Goal: Task Accomplishment & Management: Manage account settings

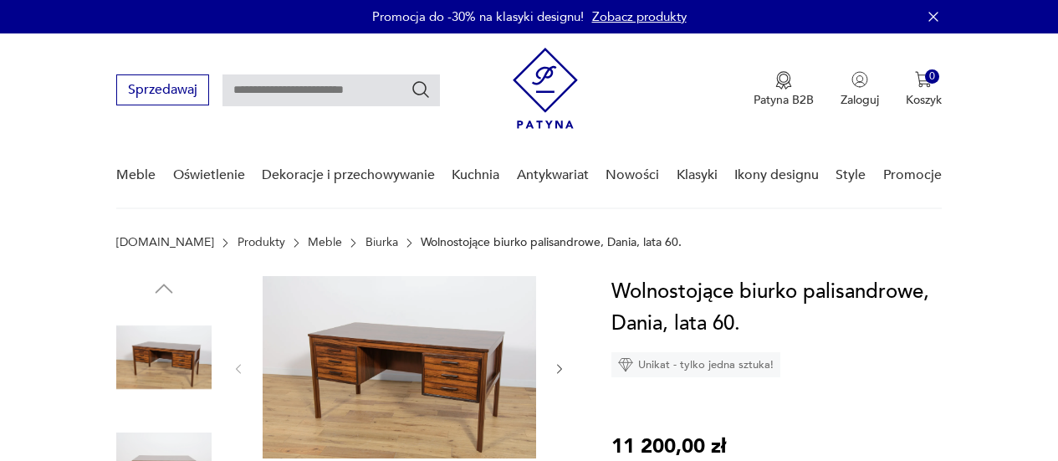
click at [186, 417] on img at bounding box center [163, 464] width 95 height 95
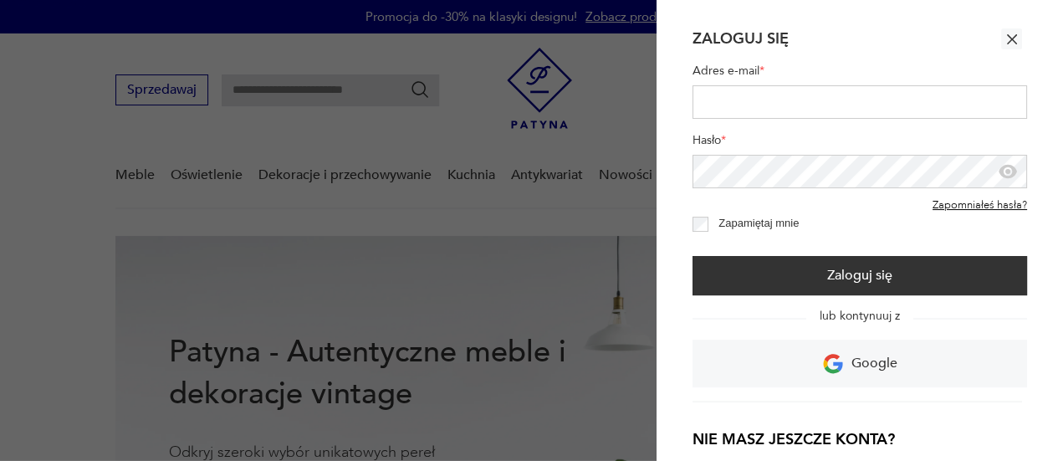
type input "**********"
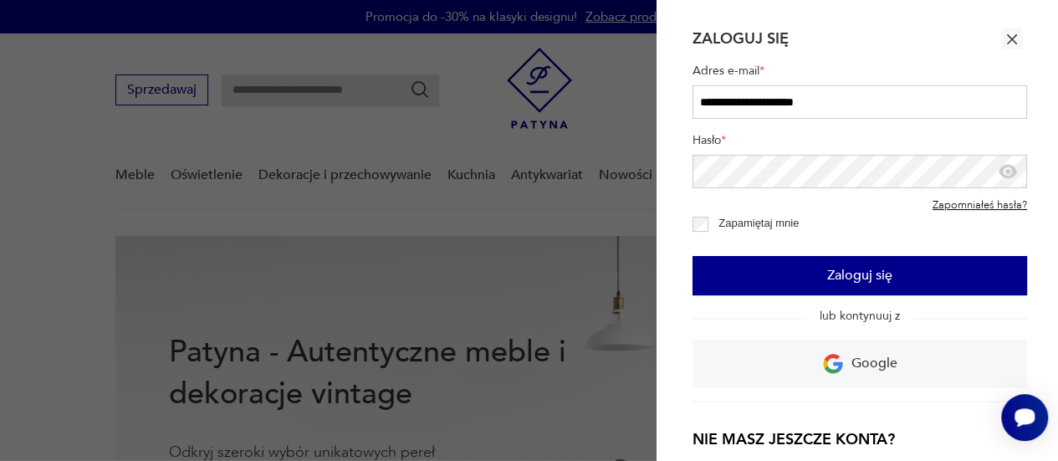
click at [854, 265] on button "Zaloguj się" at bounding box center [860, 275] width 335 height 39
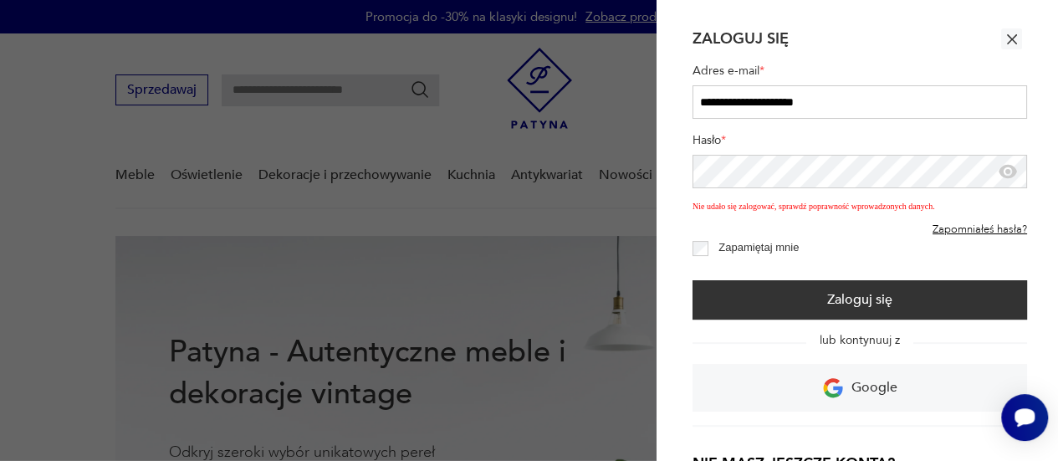
click at [1015, 176] on icon "button" at bounding box center [1008, 171] width 20 height 20
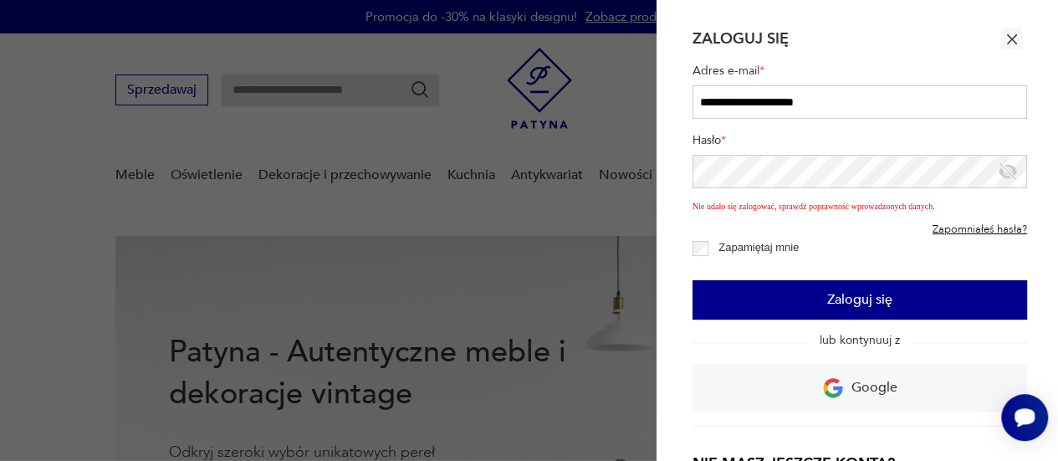
click at [844, 292] on button "Zaloguj się" at bounding box center [860, 299] width 335 height 39
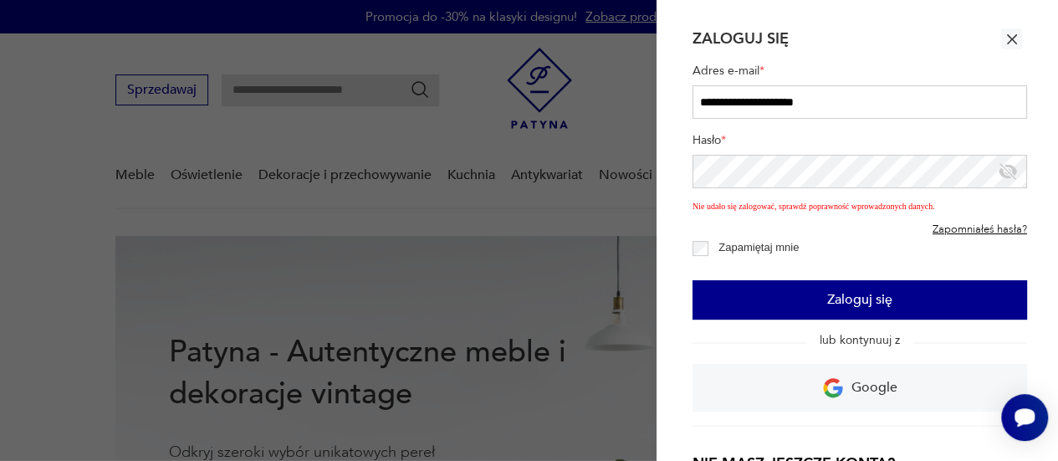
click at [751, 292] on button "Zaloguj się" at bounding box center [860, 299] width 335 height 39
click at [836, 302] on button "Zaloguj się" at bounding box center [860, 299] width 335 height 39
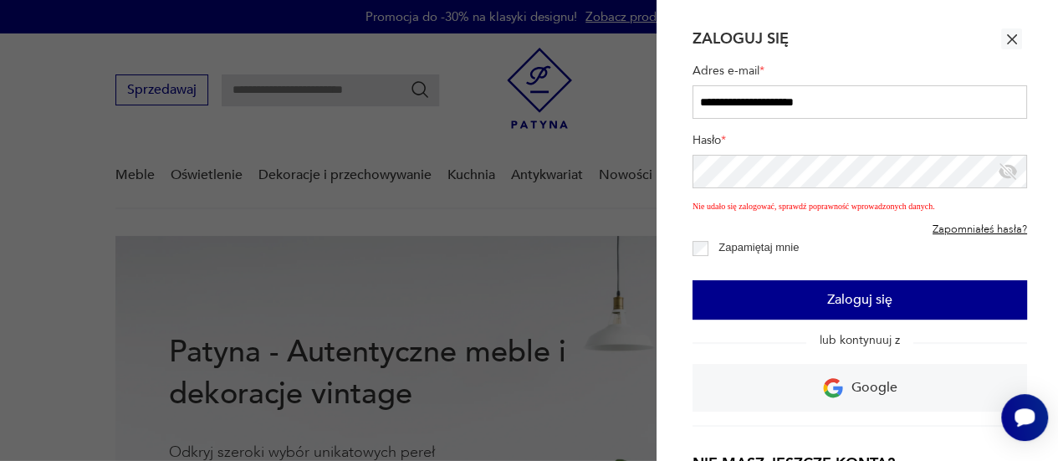
click at [778, 300] on button "Zaloguj się" at bounding box center [860, 299] width 335 height 39
click at [764, 311] on button "Zaloguj się" at bounding box center [860, 299] width 335 height 39
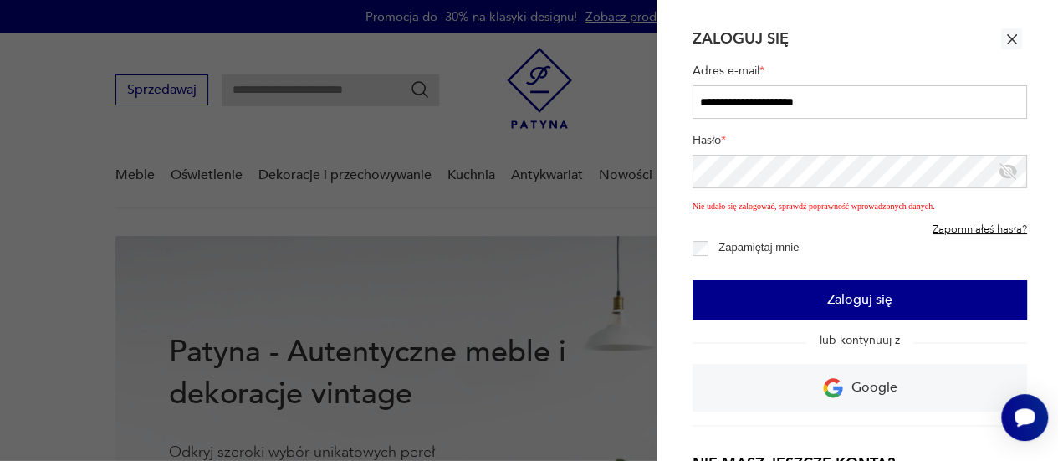
click at [775, 302] on button "Zaloguj się" at bounding box center [860, 299] width 335 height 39
click at [851, 285] on button "Zaloguj się" at bounding box center [860, 299] width 335 height 39
click at [753, 302] on button "Zaloguj się" at bounding box center [860, 299] width 335 height 39
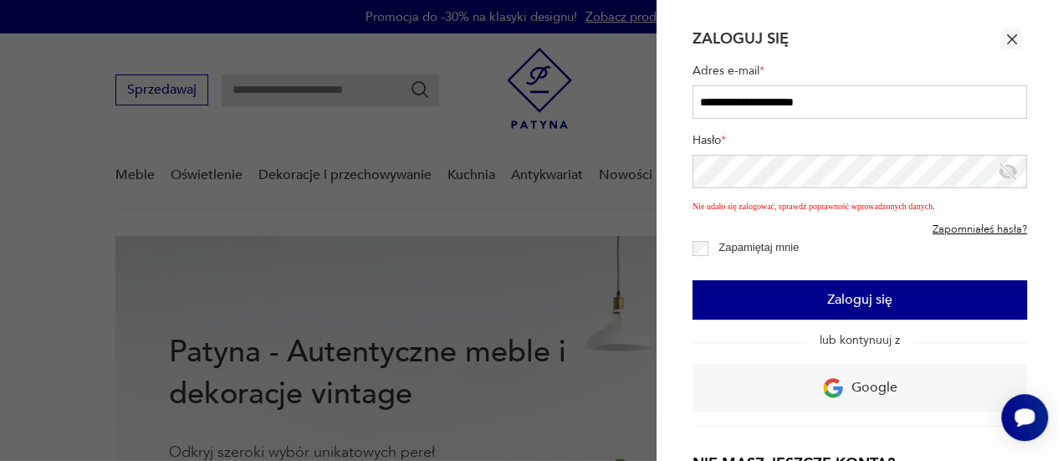
click at [749, 294] on button "Zaloguj się" at bounding box center [860, 299] width 335 height 39
